Goal: Communication & Community: Share content

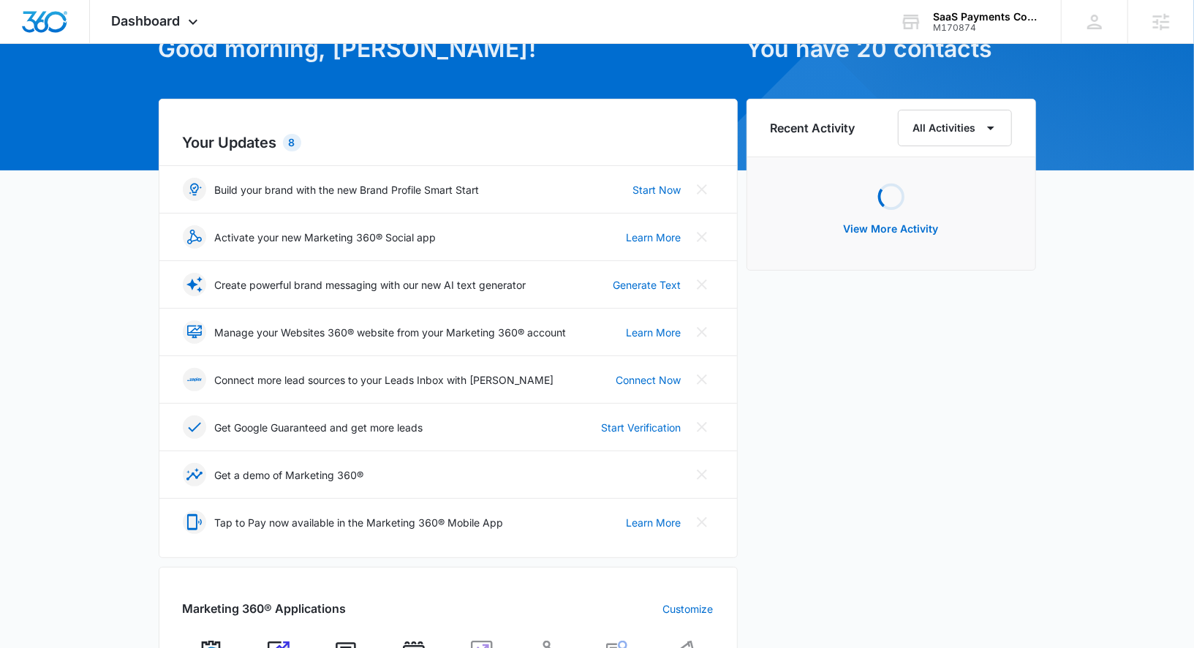
scroll to position [121, 0]
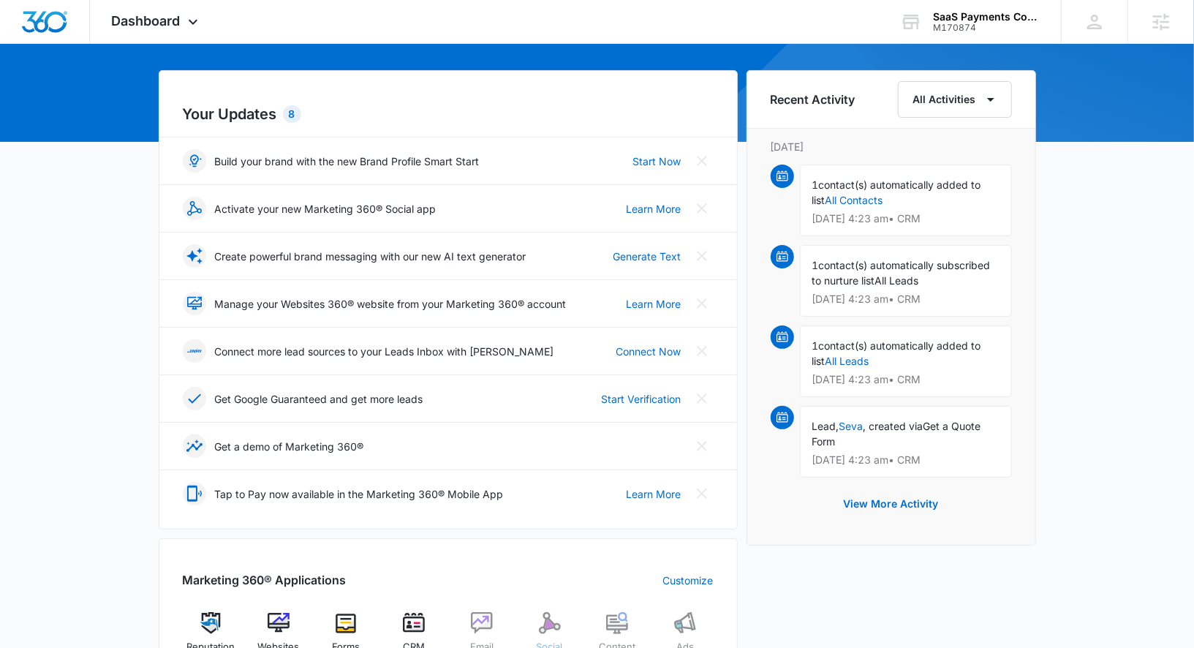
click at [561, 612] on div "Social" at bounding box center [549, 638] width 56 height 53
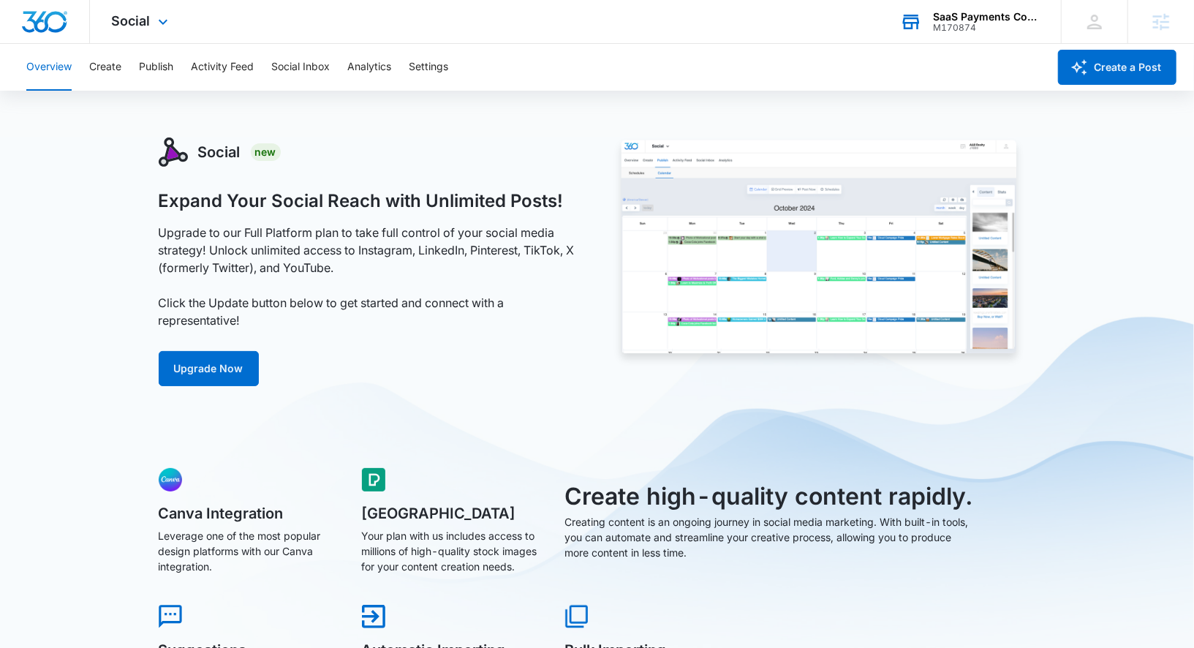
click at [982, 13] on div "SaaS Payments Consulting" at bounding box center [986, 17] width 107 height 12
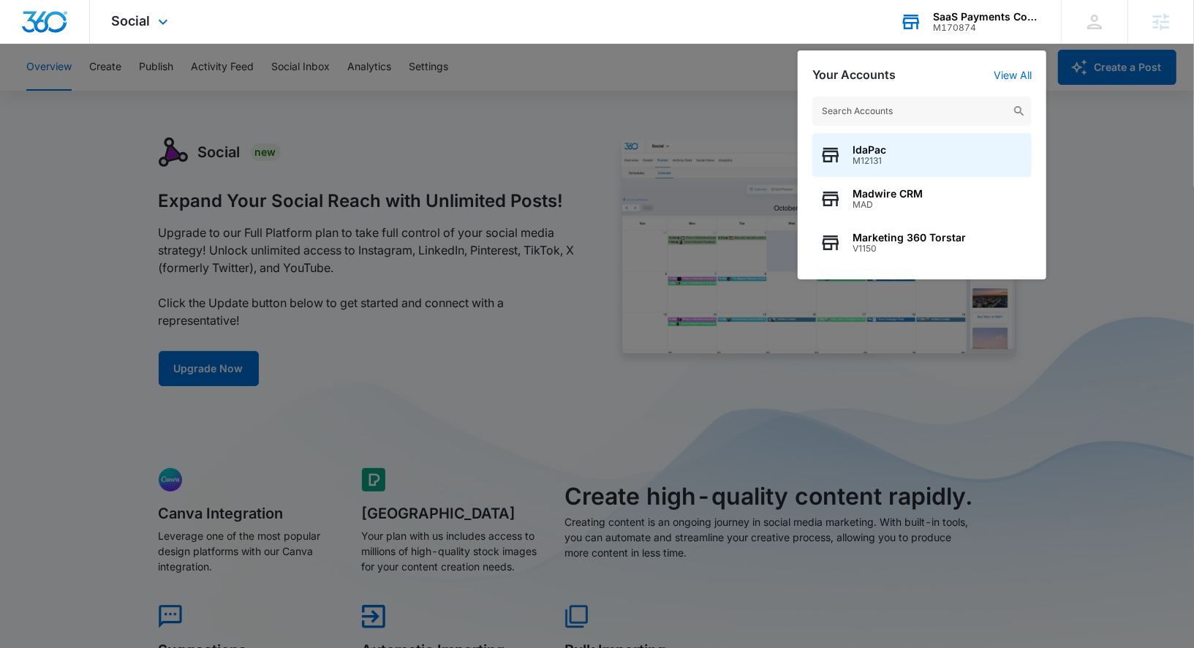
click at [904, 103] on input "text" at bounding box center [921, 111] width 219 height 29
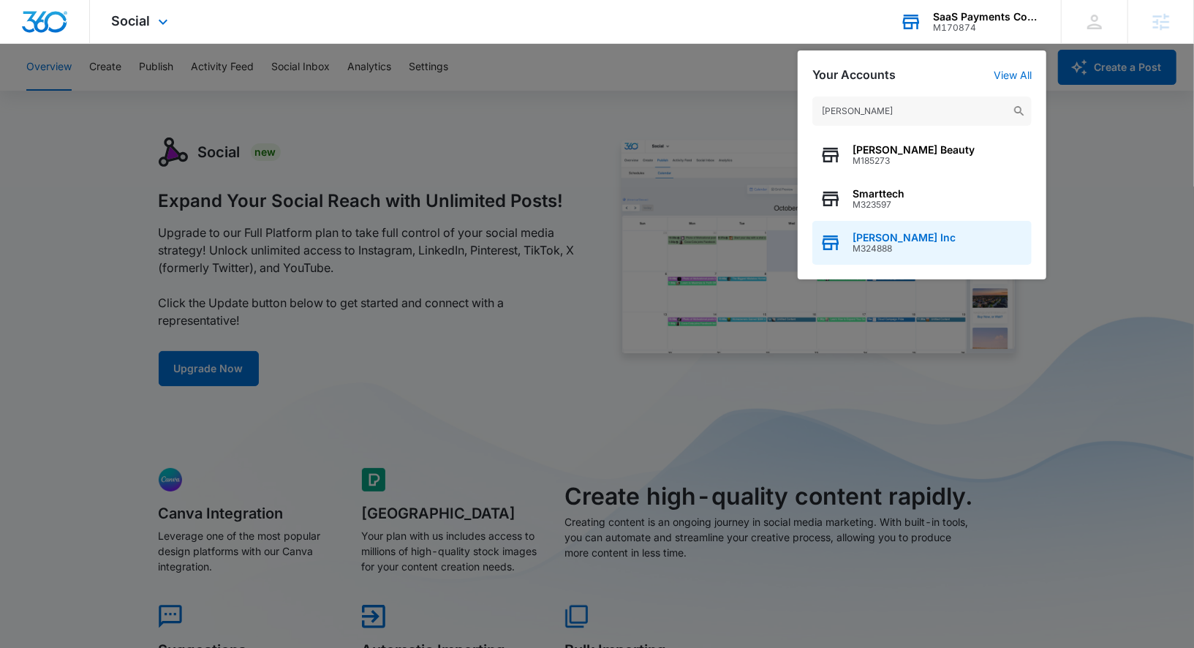
type input "smartt"
click at [906, 239] on div "Smartt Inc M324888" at bounding box center [921, 243] width 219 height 44
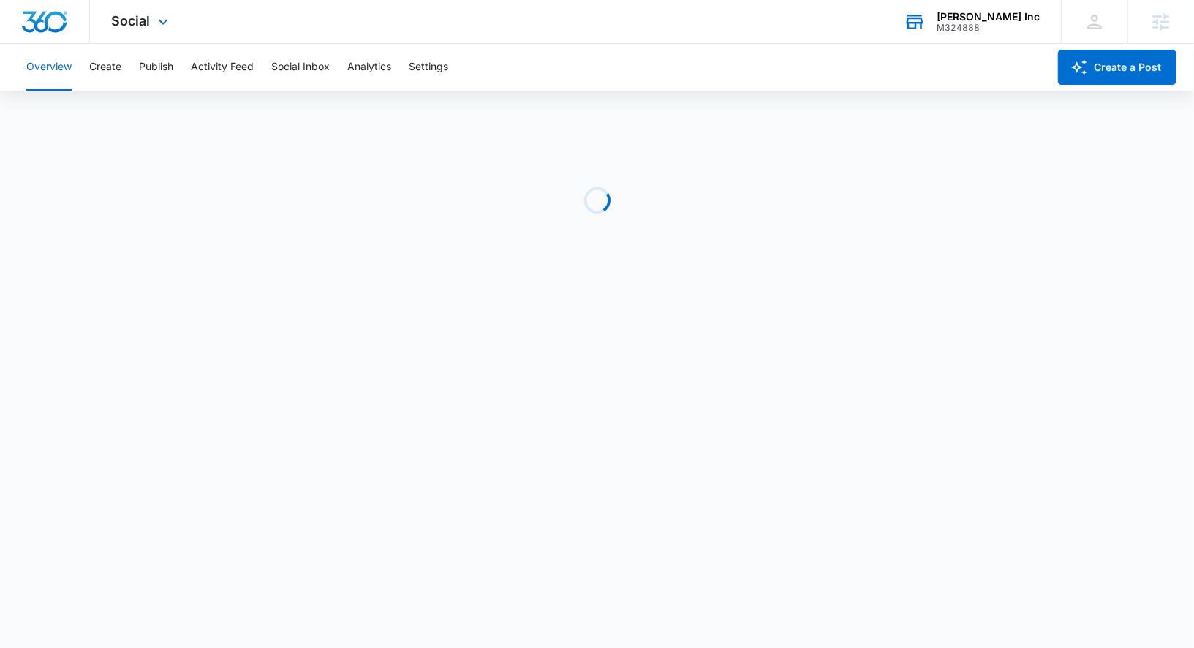
click at [339, 66] on div "Overview Create Publish Activity Feed Social Inbox Analytics Settings" at bounding box center [533, 67] width 1030 height 47
click at [150, 70] on button "Publish" at bounding box center [156, 67] width 34 height 47
click at [126, 110] on button "Schedules" at bounding box center [112, 111] width 50 height 41
click at [120, 69] on button "Create" at bounding box center [105, 67] width 32 height 47
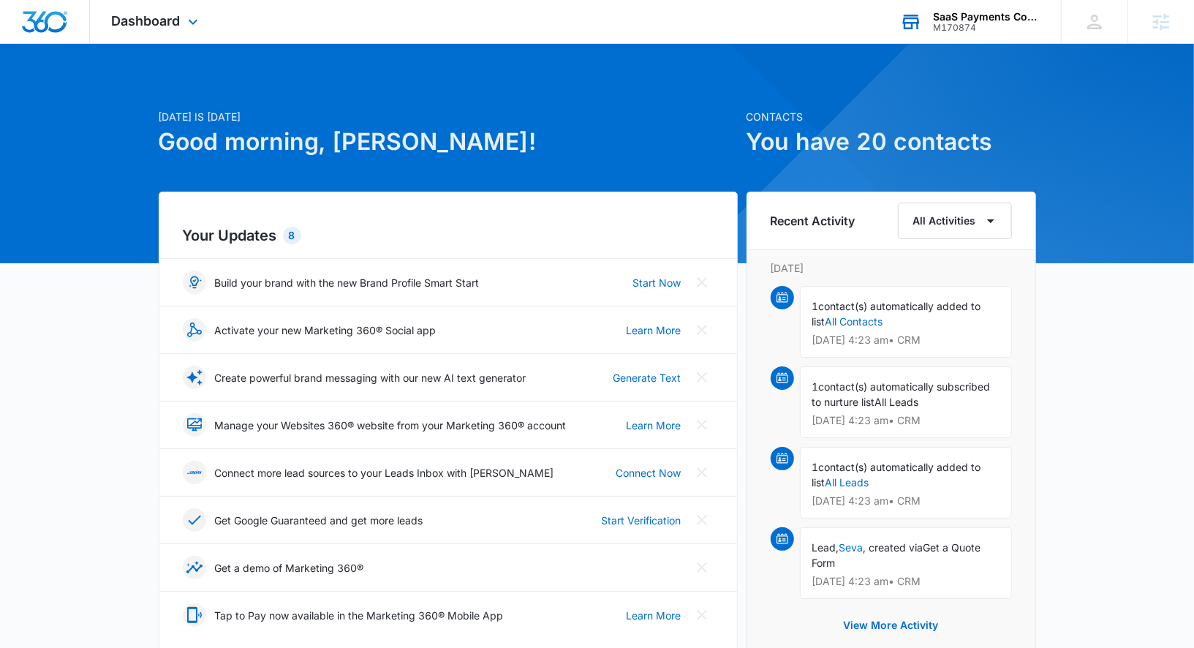
click at [972, 19] on div "SaaS Payments Consulting" at bounding box center [986, 17] width 107 height 12
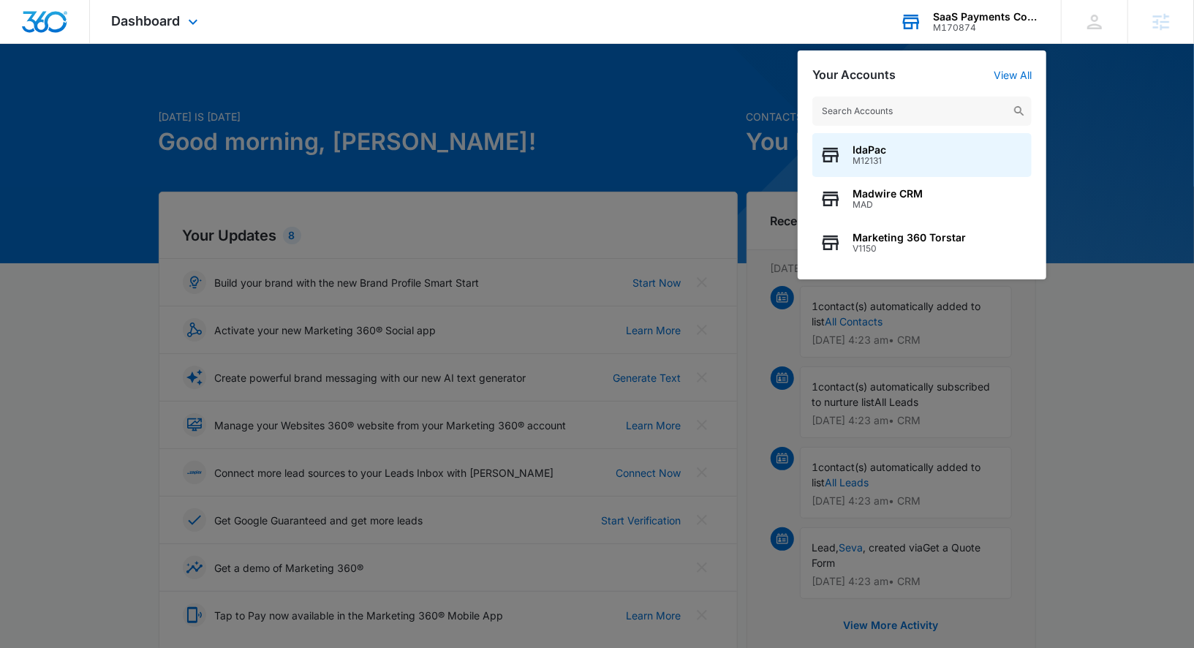
click at [898, 102] on input "text" at bounding box center [921, 111] width 219 height 29
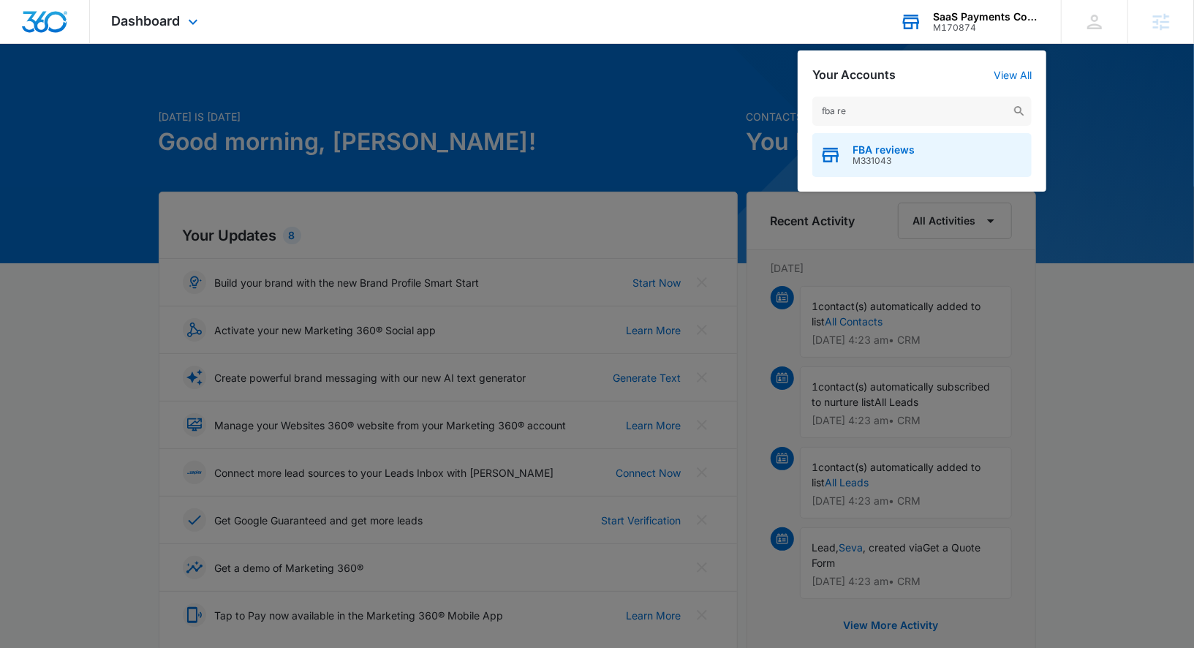
type input "fba re"
click at [932, 141] on div "FBA reviews M331043" at bounding box center [921, 155] width 219 height 44
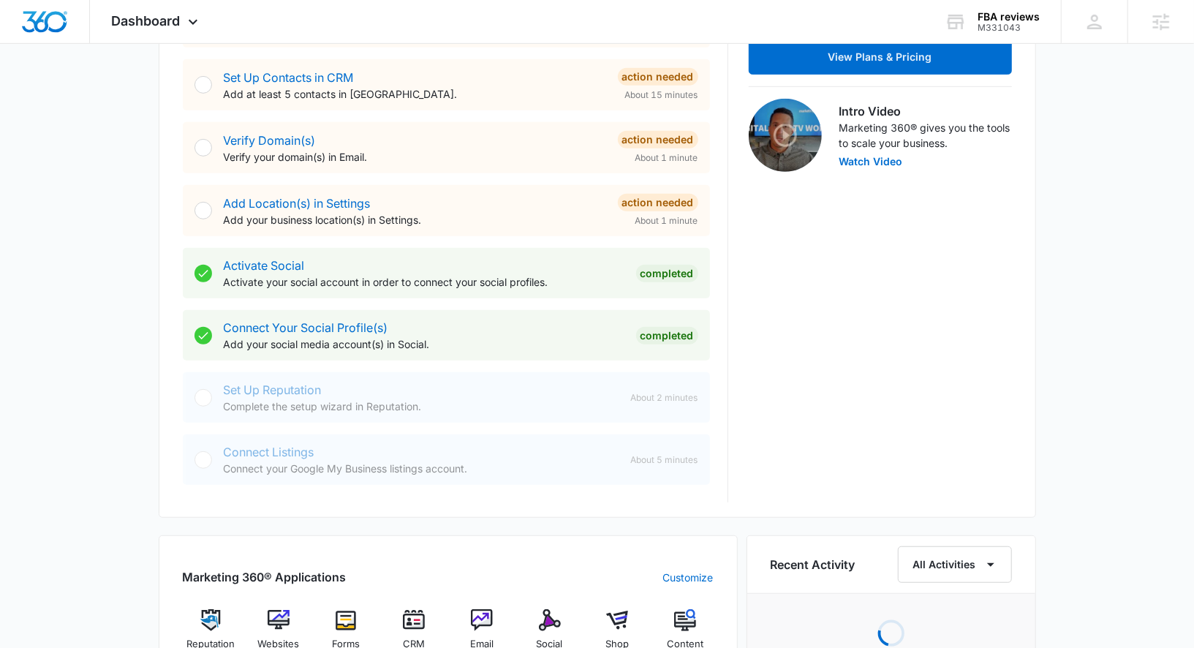
scroll to position [495, 0]
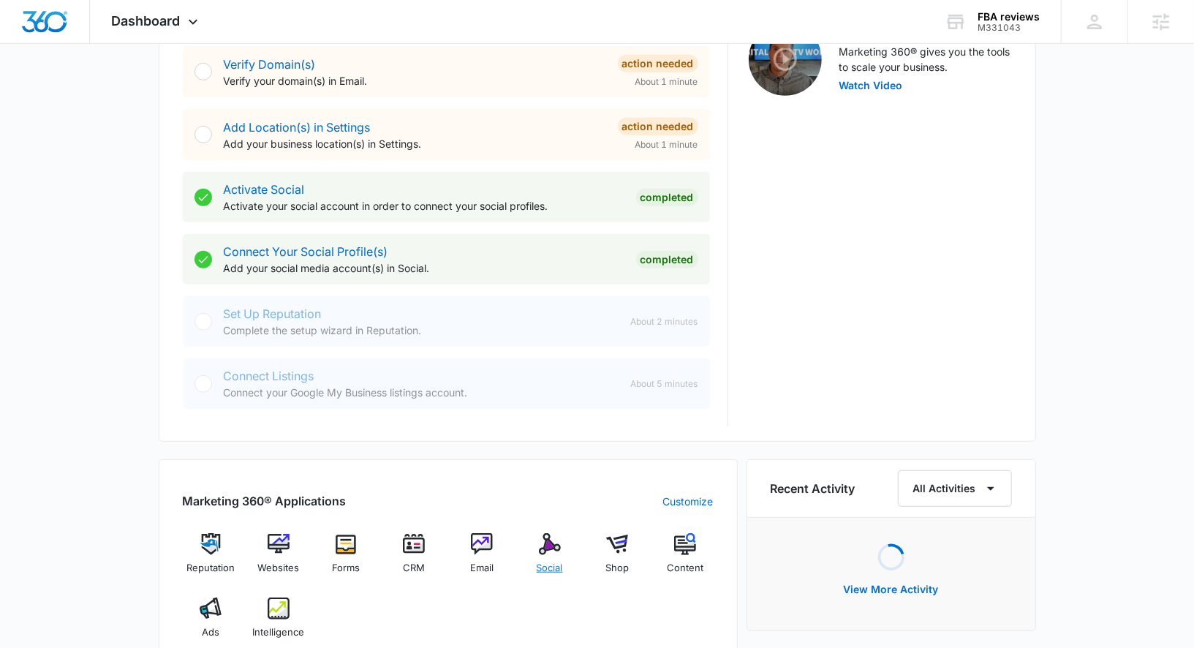
click at [545, 558] on div "Social" at bounding box center [549, 559] width 56 height 53
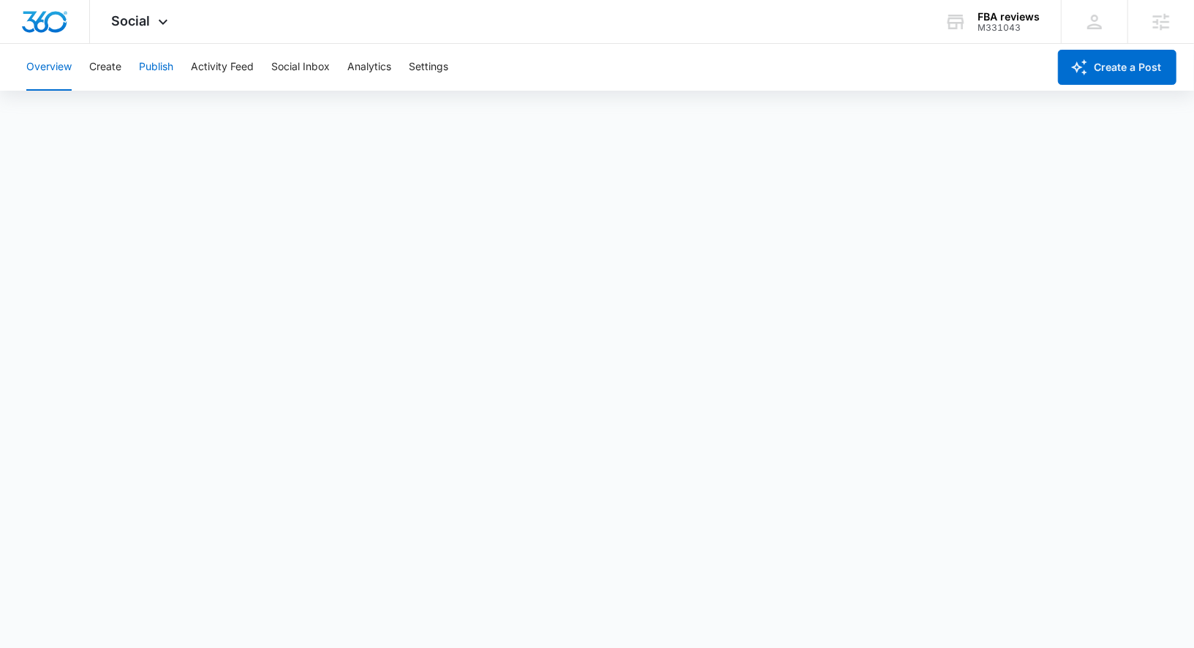
click at [154, 66] on button "Publish" at bounding box center [156, 67] width 34 height 47
click at [109, 72] on button "Create" at bounding box center [105, 67] width 32 height 47
click at [159, 110] on button "Approvals" at bounding box center [142, 111] width 49 height 41
click at [154, 72] on button "Publish" at bounding box center [156, 67] width 34 height 47
click at [113, 113] on button "Schedules" at bounding box center [112, 111] width 50 height 41
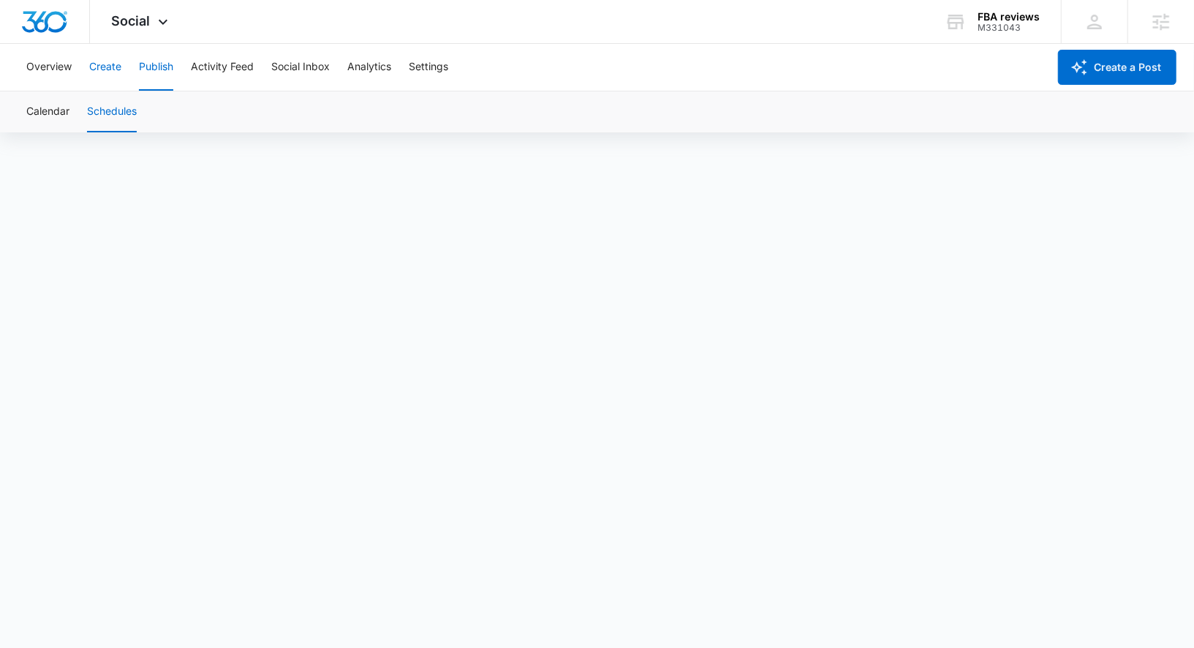
click at [105, 71] on button "Create" at bounding box center [105, 67] width 32 height 47
click at [142, 107] on button "Approvals" at bounding box center [142, 111] width 49 height 41
click at [151, 66] on button "Publish" at bounding box center [156, 67] width 34 height 47
click at [94, 67] on button "Create" at bounding box center [105, 67] width 32 height 47
click at [151, 61] on button "Publish" at bounding box center [156, 67] width 34 height 47
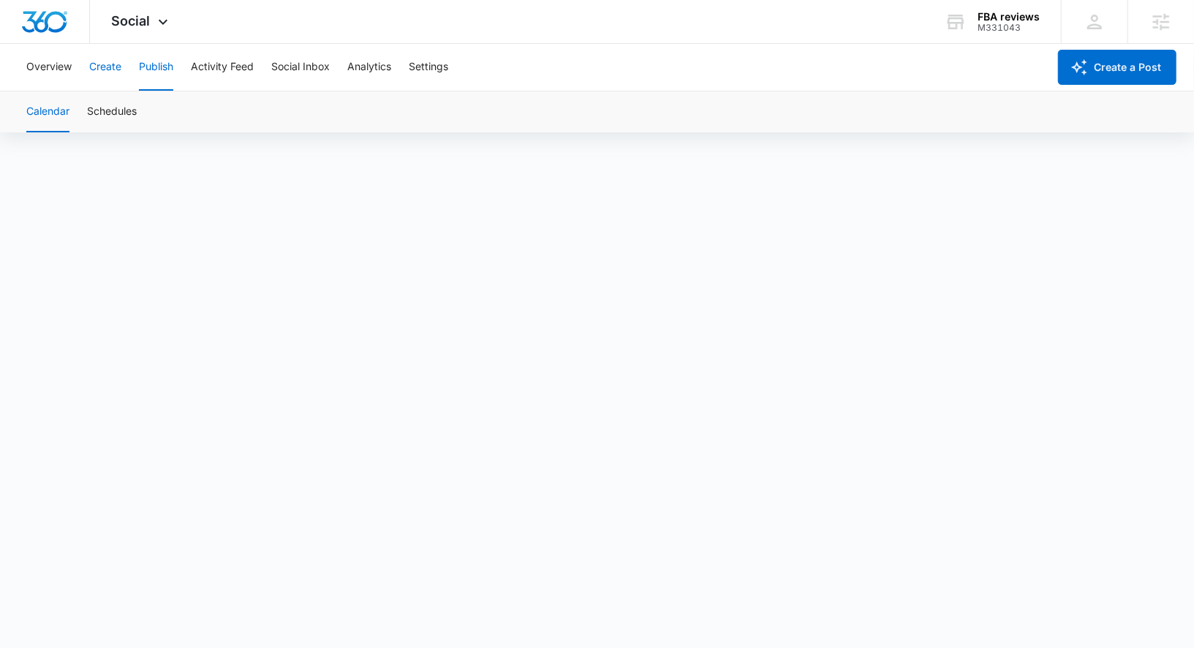
click at [106, 67] on button "Create" at bounding box center [105, 67] width 32 height 47
click at [149, 118] on button "Approvals" at bounding box center [142, 111] width 49 height 41
click at [161, 79] on button "Publish" at bounding box center [156, 67] width 34 height 47
click at [107, 69] on button "Create" at bounding box center [105, 67] width 32 height 47
click at [171, 64] on button "Publish" at bounding box center [156, 67] width 34 height 47
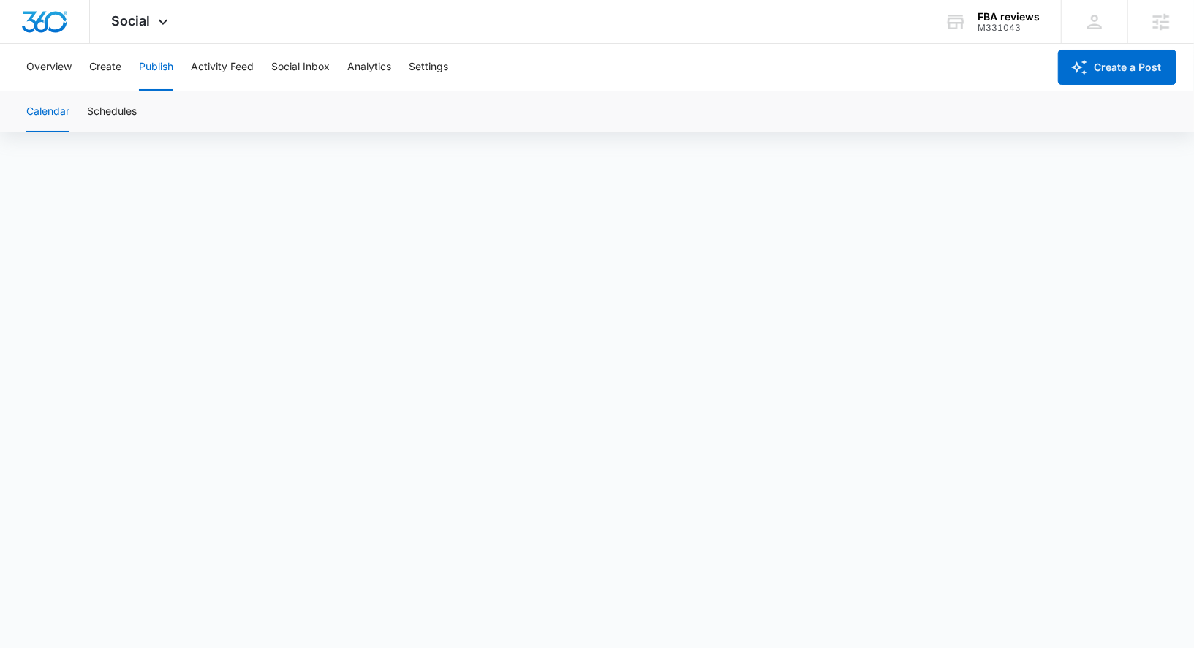
scroll to position [10, 0]
click at [112, 67] on button "Create" at bounding box center [105, 67] width 32 height 47
click at [157, 66] on button "Publish" at bounding box center [156, 67] width 34 height 47
click at [123, 106] on button "Schedules" at bounding box center [112, 111] width 50 height 41
click at [110, 62] on button "Create" at bounding box center [105, 67] width 32 height 47
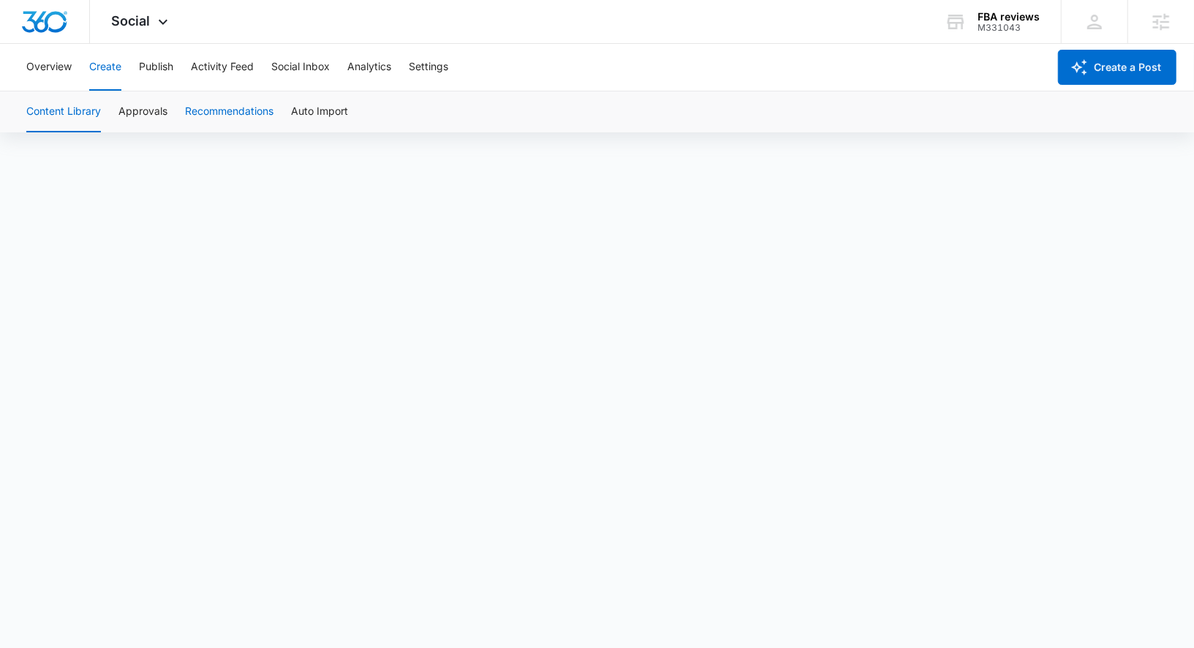
scroll to position [10, 0]
click at [148, 69] on button "Publish" at bounding box center [156, 67] width 34 height 47
click at [118, 115] on button "Schedules" at bounding box center [112, 111] width 50 height 41
click at [125, 65] on div "Overview Create Publish Activity Feed Social Inbox Analytics Settings" at bounding box center [533, 67] width 1030 height 47
click at [117, 68] on button "Create" at bounding box center [105, 67] width 32 height 47
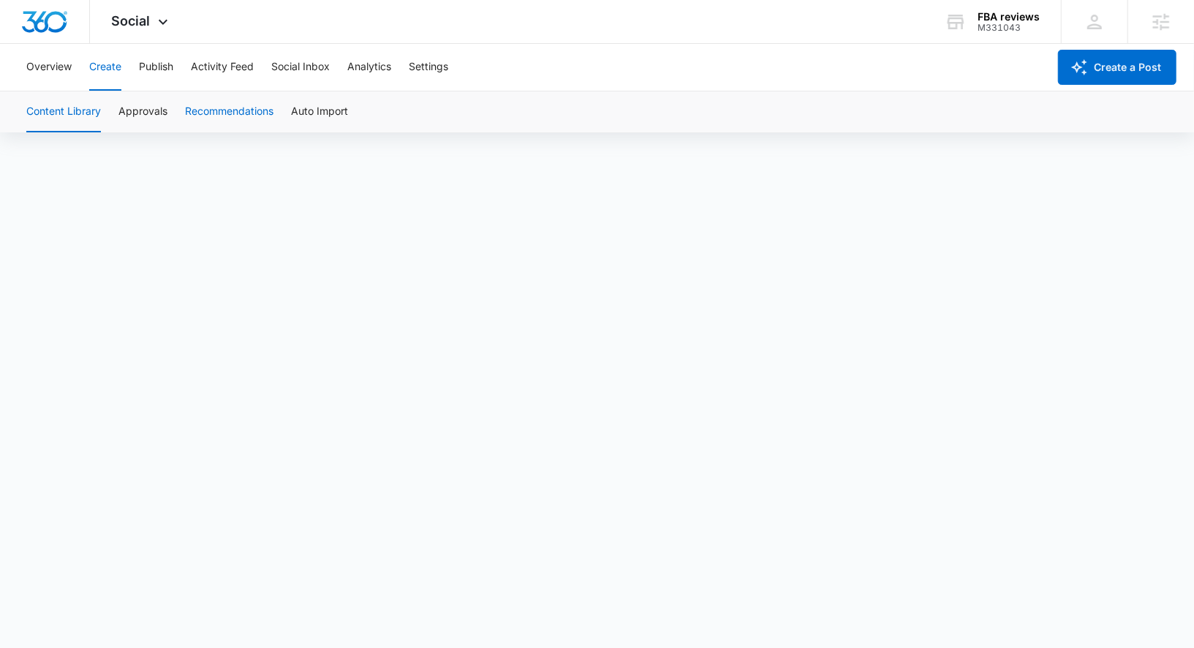
scroll to position [10, 0]
click at [164, 72] on button "Publish" at bounding box center [156, 67] width 34 height 47
click at [111, 67] on button "Create" at bounding box center [105, 67] width 32 height 47
click at [143, 111] on button "Approvals" at bounding box center [142, 111] width 49 height 41
click at [108, 75] on button "Create" at bounding box center [105, 67] width 32 height 47
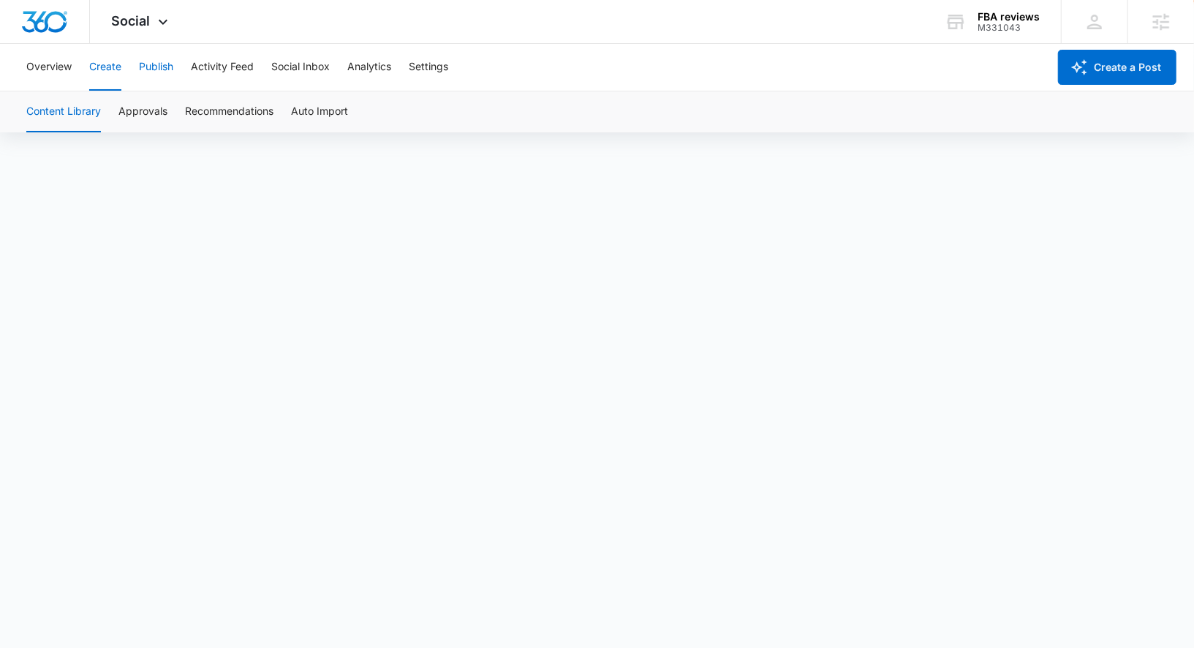
click at [159, 63] on button "Publish" at bounding box center [156, 67] width 34 height 47
click at [127, 104] on button "Schedules" at bounding box center [112, 111] width 50 height 41
click at [113, 63] on button "Create" at bounding box center [105, 67] width 32 height 47
click at [159, 64] on button "Publish" at bounding box center [156, 67] width 34 height 47
click at [109, 63] on button "Create" at bounding box center [105, 67] width 32 height 47
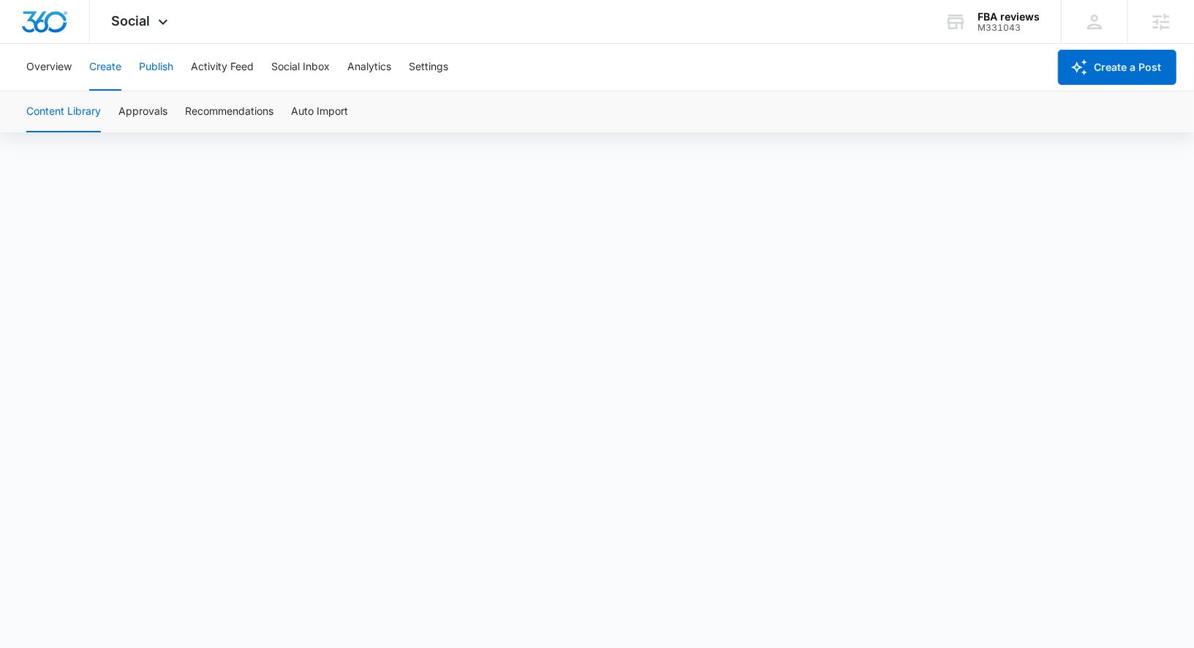
click at [151, 64] on button "Publish" at bounding box center [156, 67] width 34 height 47
click at [103, 64] on button "Create" at bounding box center [105, 67] width 32 height 47
click at [56, 62] on button "Overview" at bounding box center [48, 67] width 45 height 47
click at [148, 64] on button "Publish" at bounding box center [156, 67] width 34 height 47
click at [112, 69] on button "Create" at bounding box center [105, 67] width 32 height 47
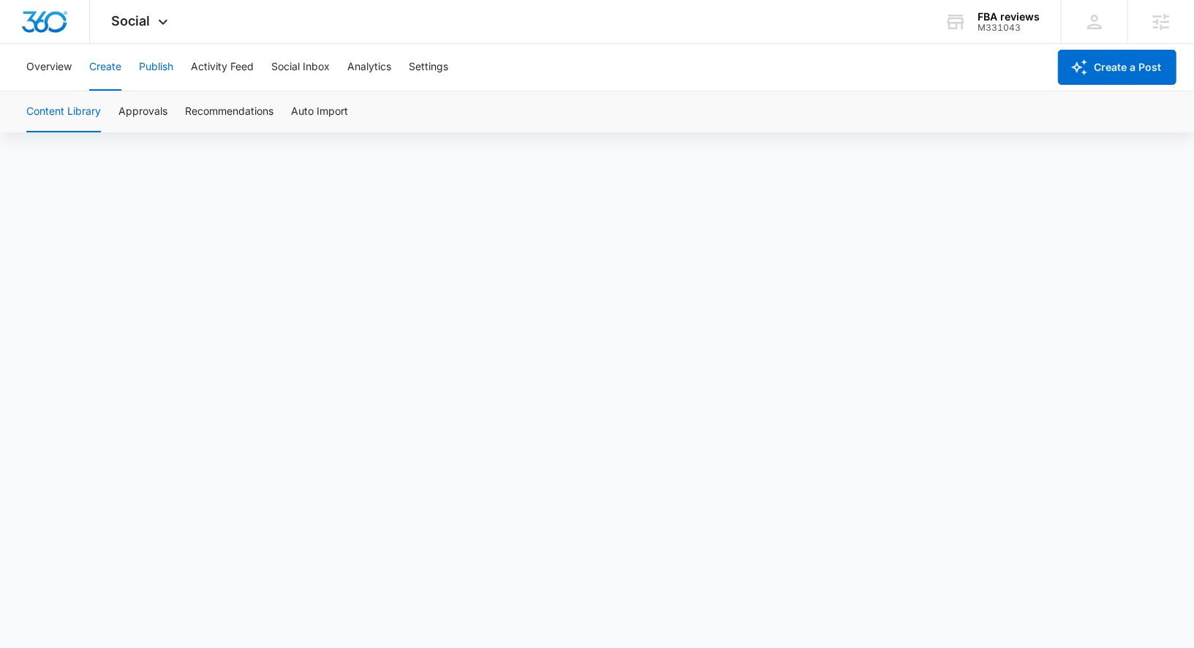
click at [150, 64] on button "Publish" at bounding box center [156, 67] width 34 height 47
click at [876, 121] on div "Calendar Schedules" at bounding box center [597, 111] width 1159 height 41
